Goal: Navigation & Orientation: Find specific page/section

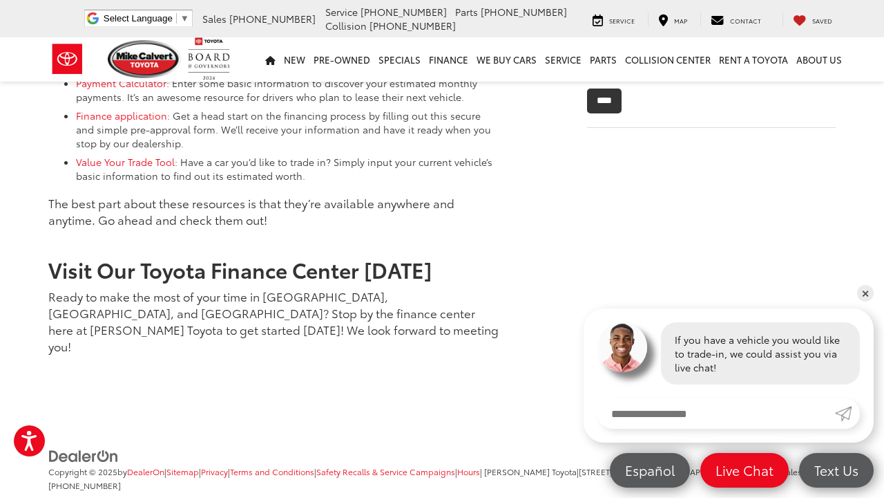
scroll to position [1089, 0]
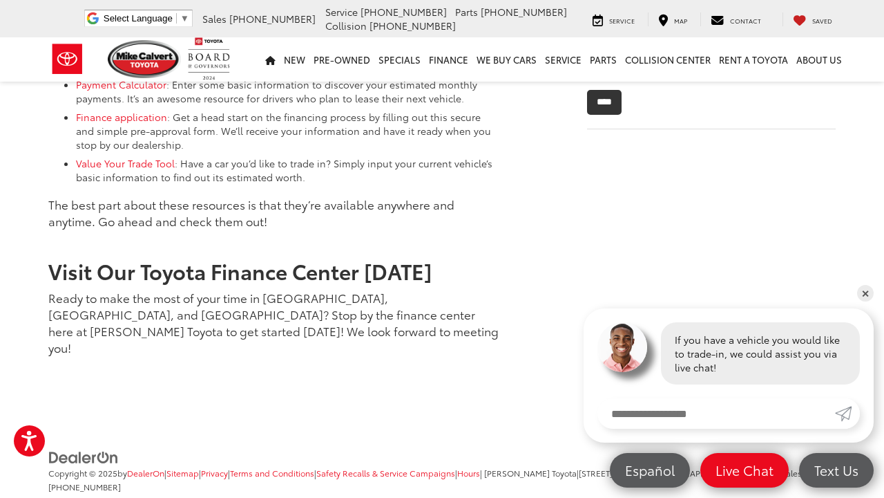
click at [732, 414] on input "Enter your message" at bounding box center [717, 413] width 238 height 30
type input "**"
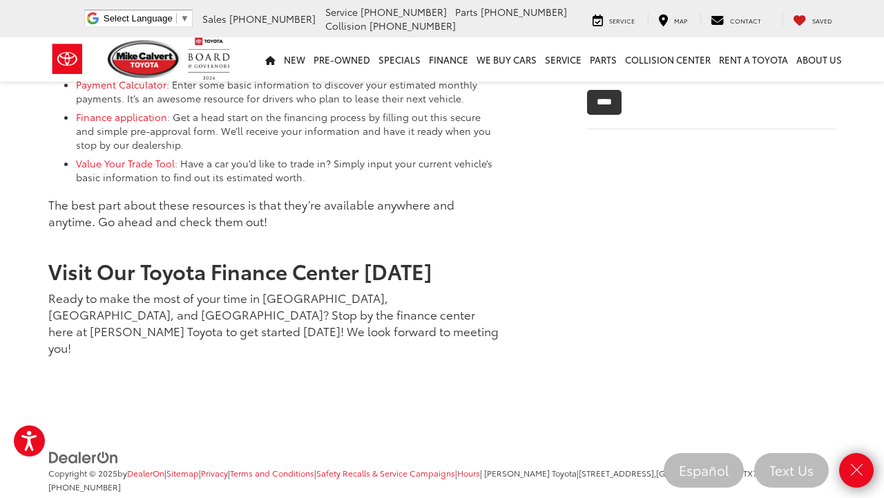
click at [776, 469] on ul "Copyright © 2025 by DealerOn | Sitemap | Privacy | Terms and Conditions | Safet…" at bounding box center [440, 477] width 791 height 57
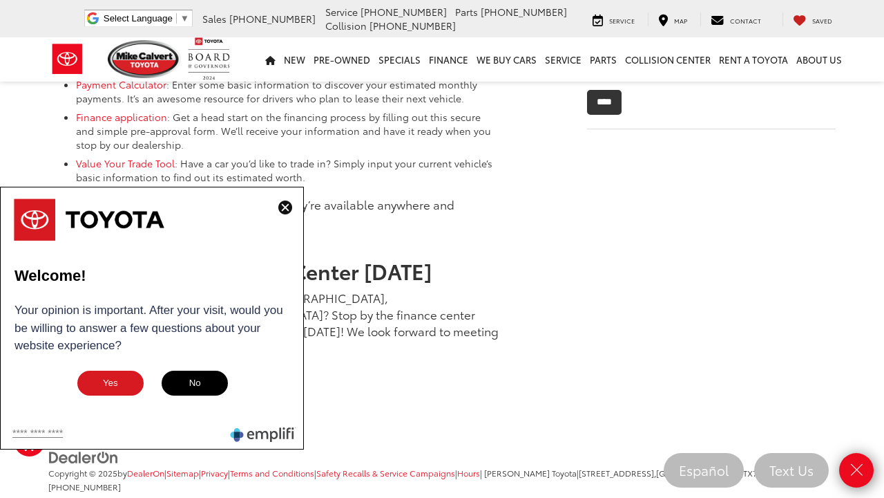
click at [287, 209] on img at bounding box center [285, 207] width 14 height 14
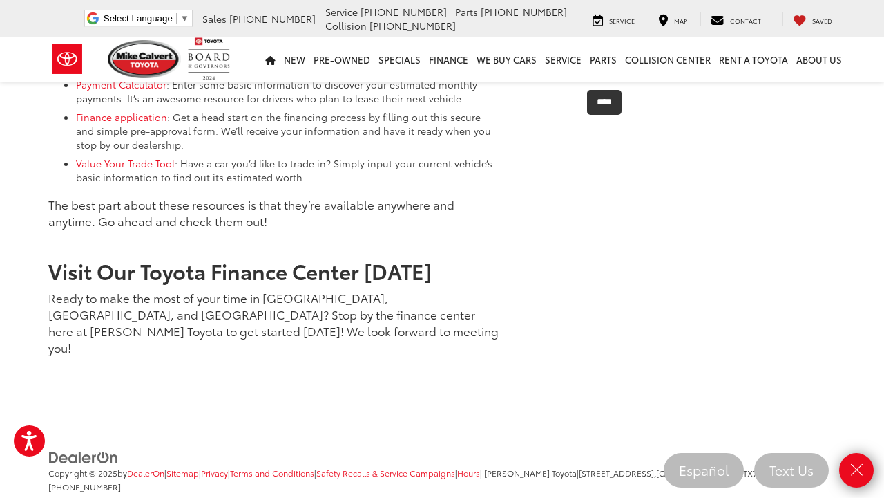
click at [783, 470] on ul "Copyright © 2025 by DealerOn | Sitemap | Privacy | Terms and Conditions | Safet…" at bounding box center [440, 477] width 791 height 57
click at [848, 468] on icon "Close" at bounding box center [856, 469] width 19 height 19
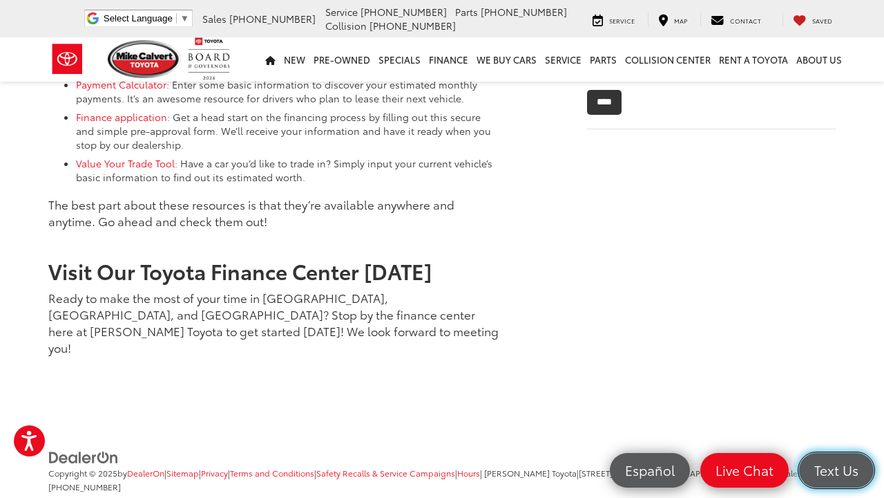
click at [848, 468] on span "Text Us" at bounding box center [837, 469] width 58 height 17
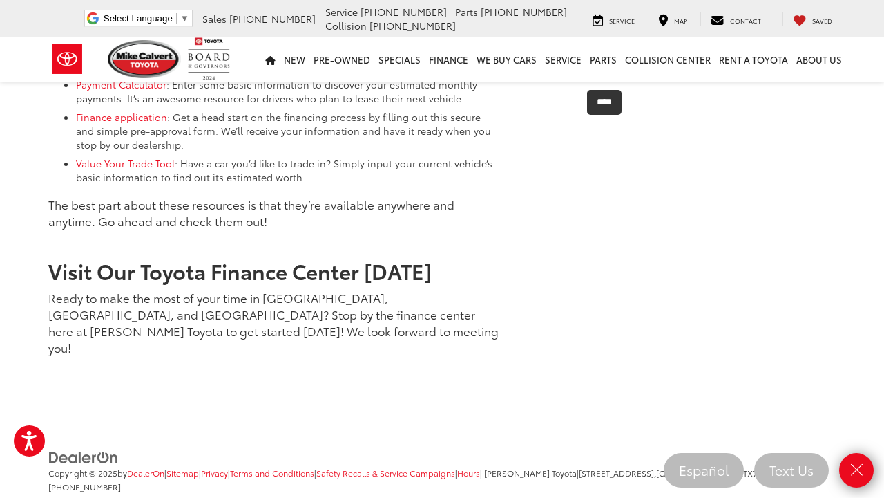
click at [843, 457] on div "Copyright © 2025 by DealerOn | Sitemap | Privacy | Terms and Conditions | Safet…" at bounding box center [442, 481] width 808 height 64
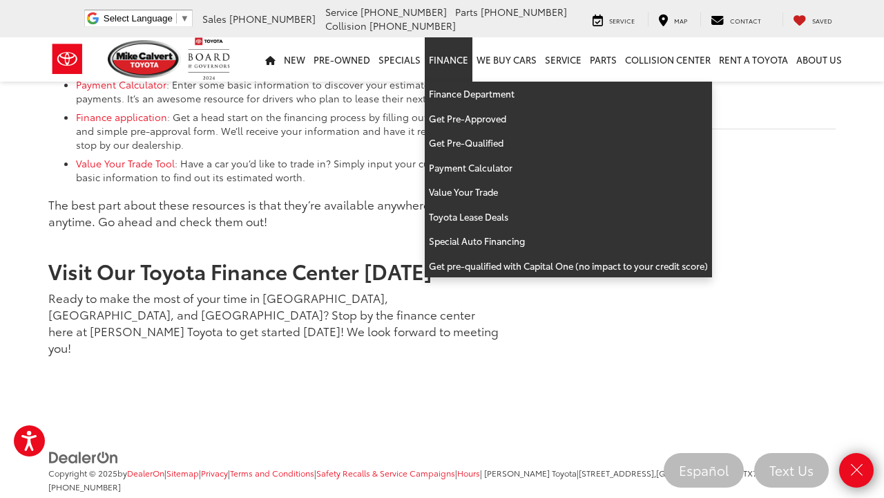
click at [448, 66] on link "Finance" at bounding box center [449, 59] width 48 height 44
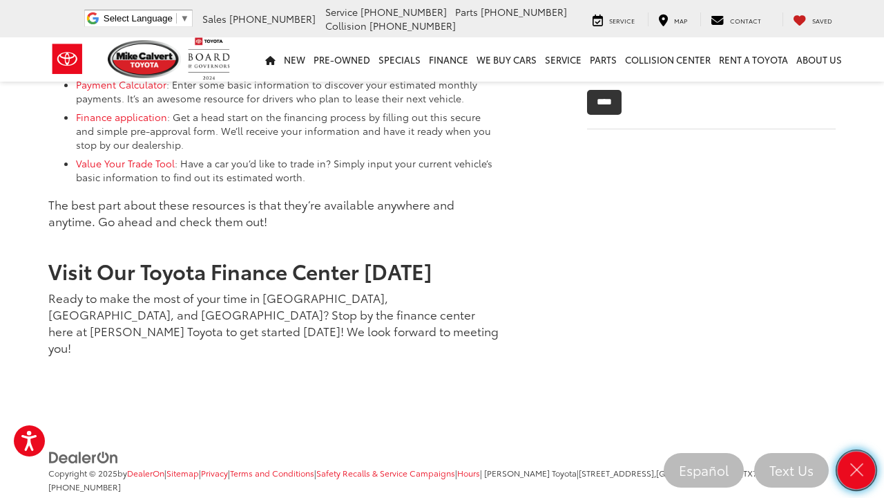
click at [858, 477] on icon "Close" at bounding box center [856, 469] width 19 height 19
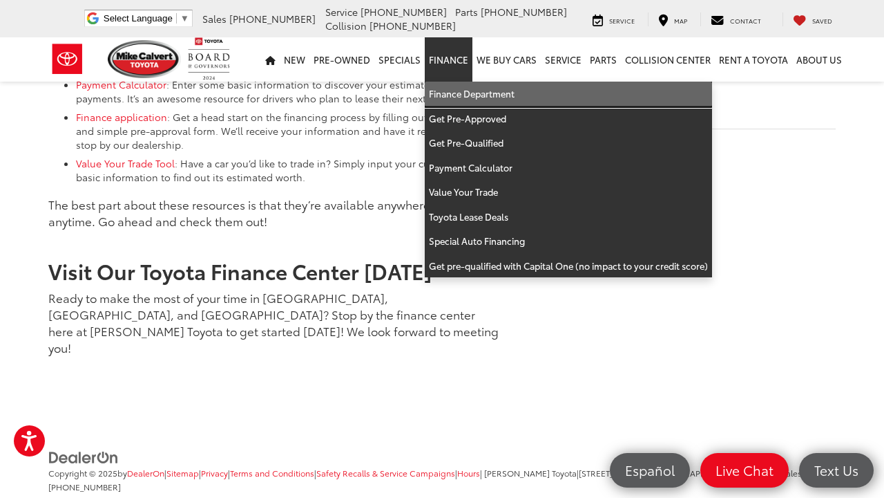
click at [454, 86] on link "Finance Department" at bounding box center [568, 94] width 287 height 25
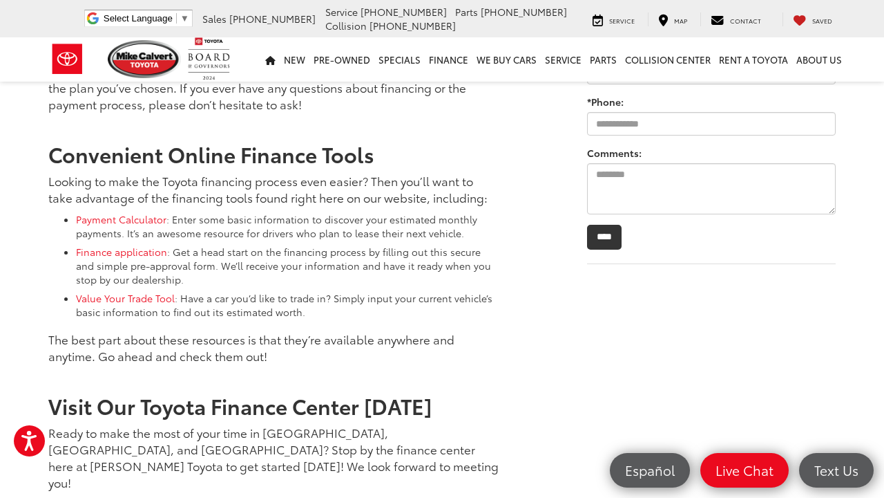
scroll to position [951, 0]
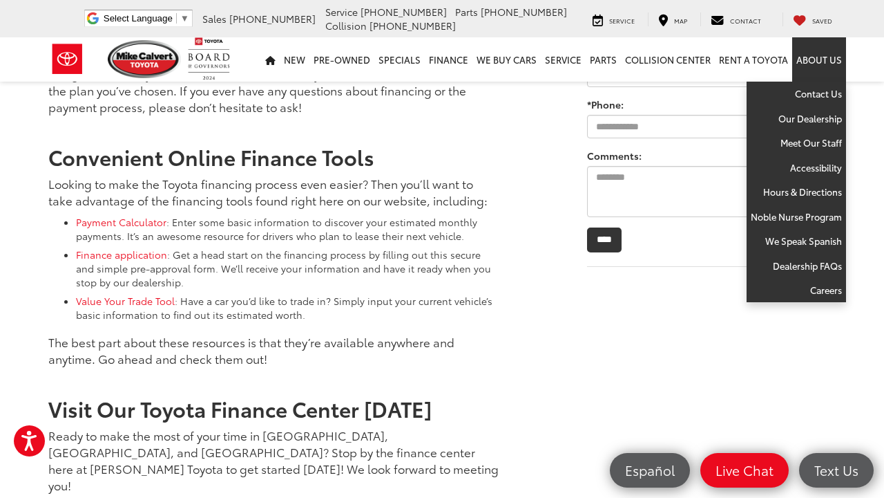
click at [816, 61] on link "About Us" at bounding box center [820, 59] width 54 height 44
click at [822, 140] on link "Meet Our Staff" at bounding box center [797, 143] width 100 height 25
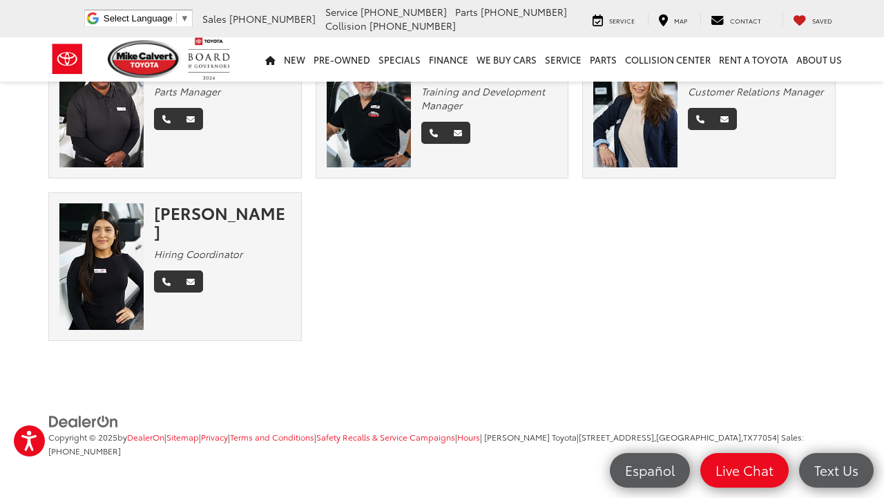
scroll to position [1269, 0]
